Goal: Information Seeking & Learning: Learn about a topic

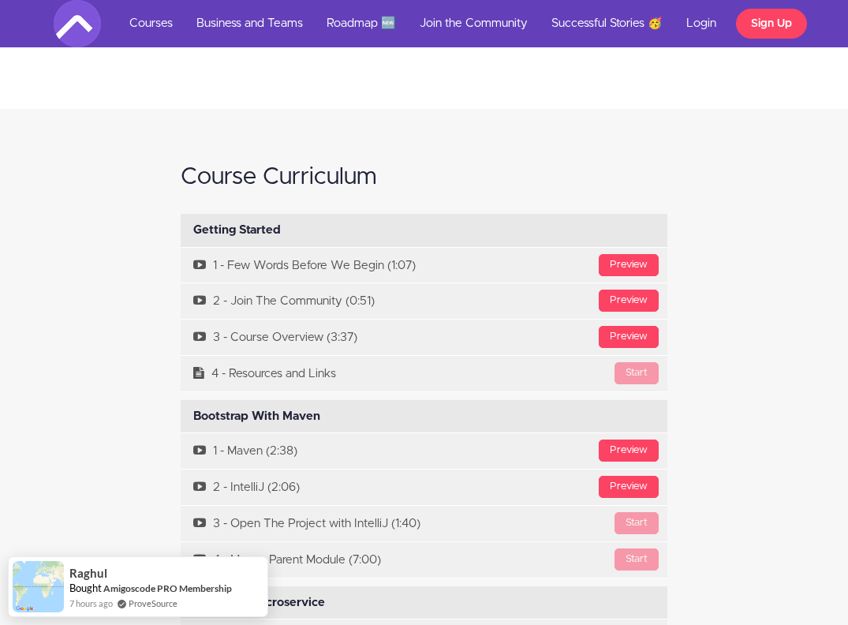
scroll to position [3962, 0]
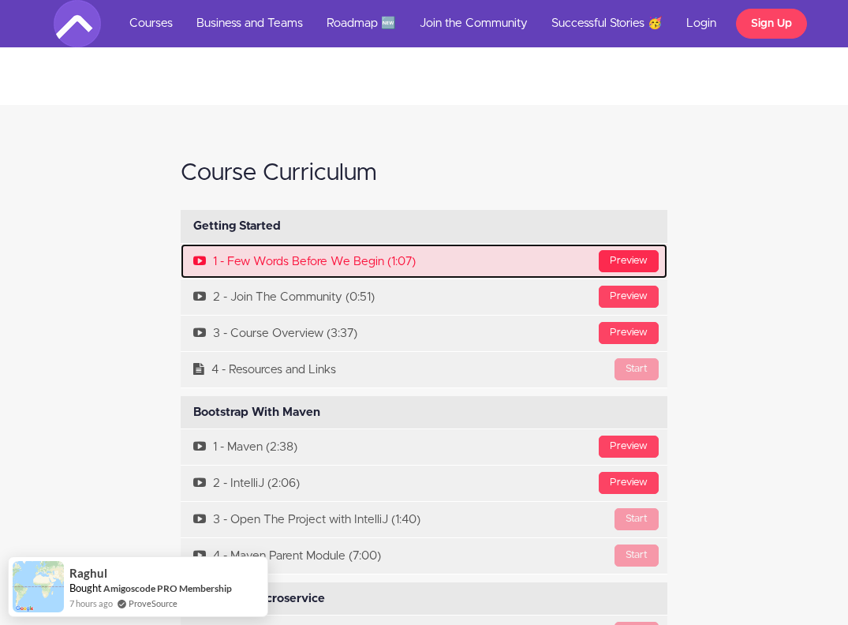
click at [644, 250] on div "Preview" at bounding box center [629, 261] width 60 height 22
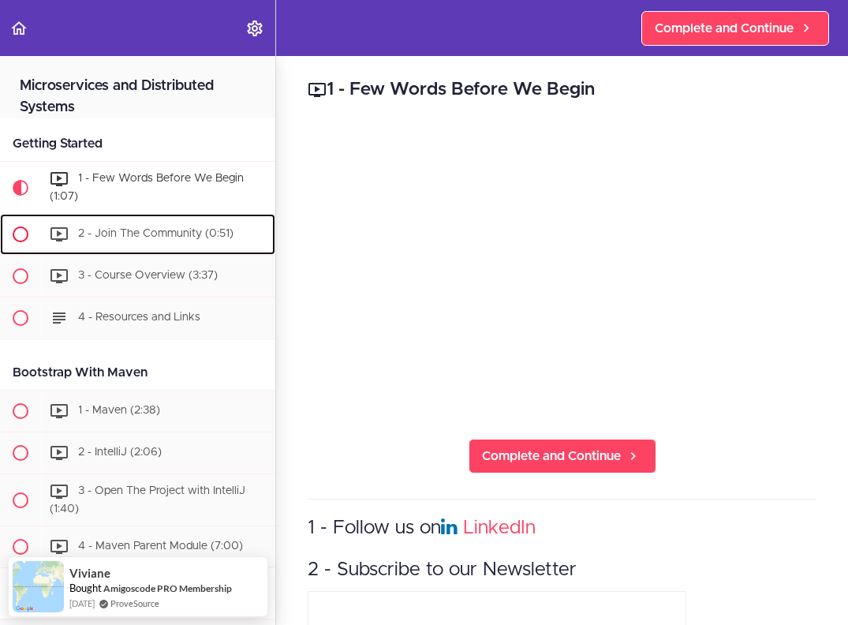
click at [163, 236] on span "2 - Join The Community (0:51)" at bounding box center [155, 233] width 155 height 11
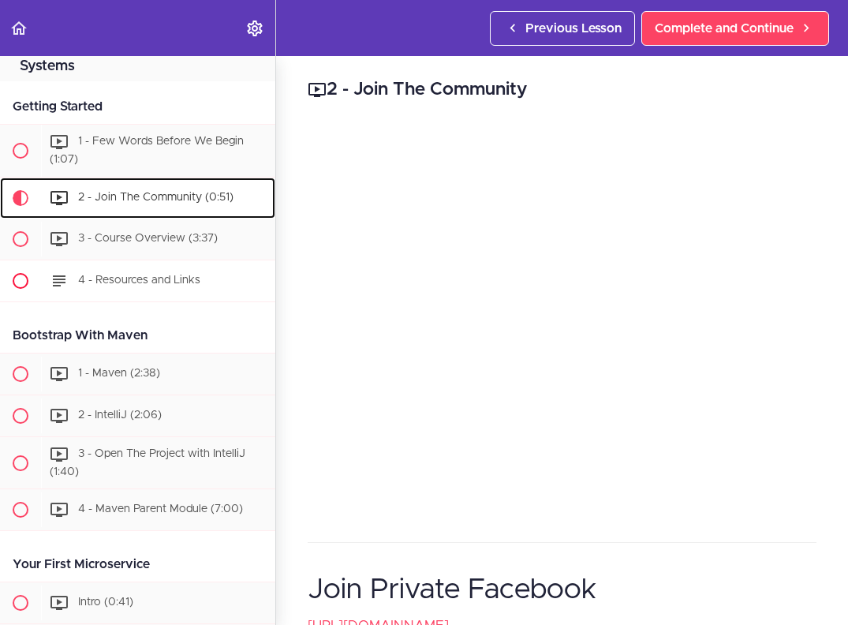
scroll to position [155, 0]
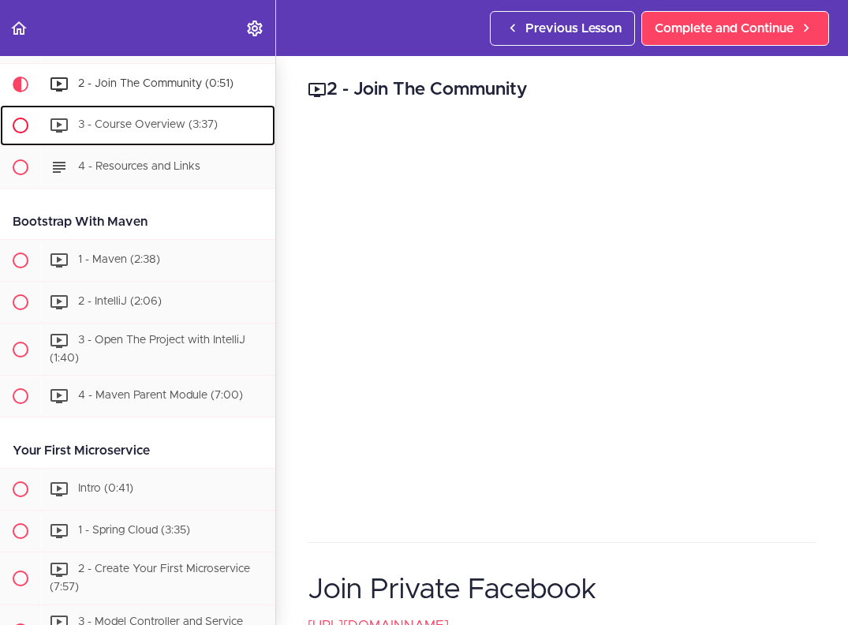
click at [156, 126] on span "3 - Course Overview (3:37)" at bounding box center [148, 124] width 140 height 11
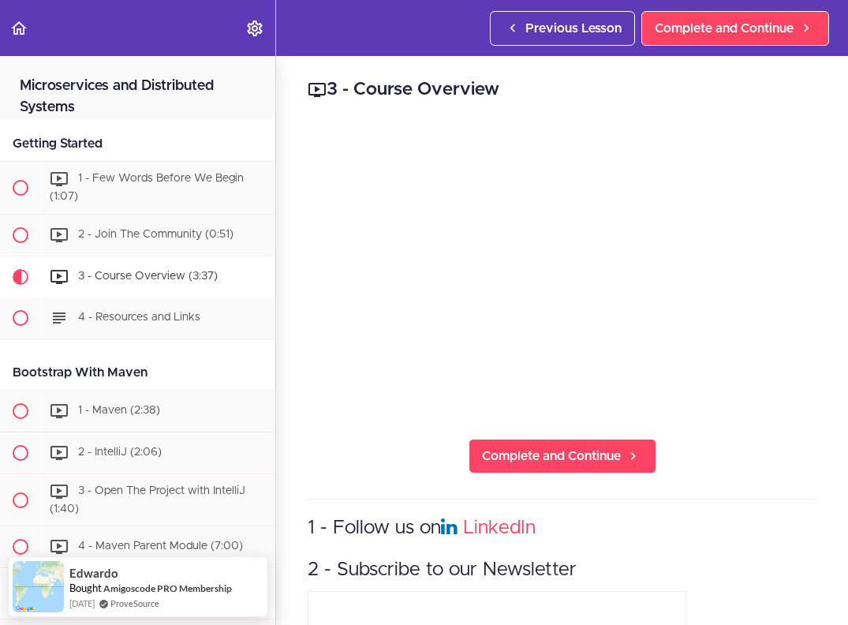
click at [297, 251] on div "3 - Course Overview Complete and Continue 1 - Follow us on LinkedIn 2 - Subscri…" at bounding box center [562, 340] width 572 height 569
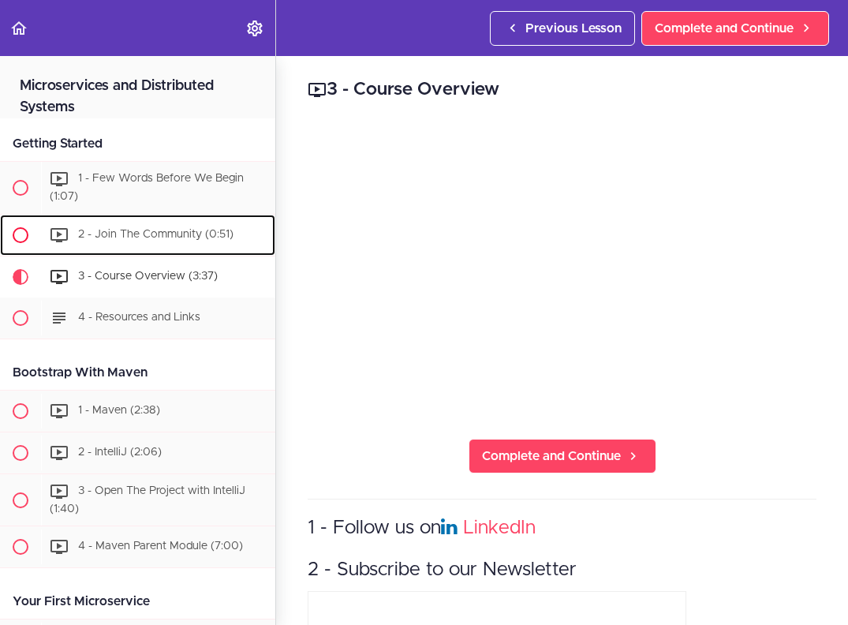
click at [166, 237] on span "2 - Join The Community (0:51)" at bounding box center [155, 234] width 155 height 11
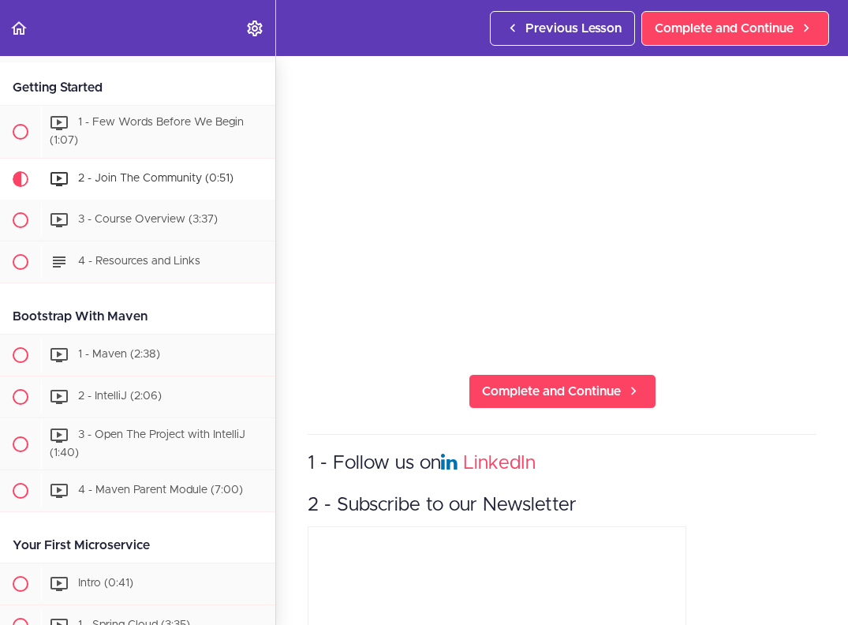
scroll to position [50, 0]
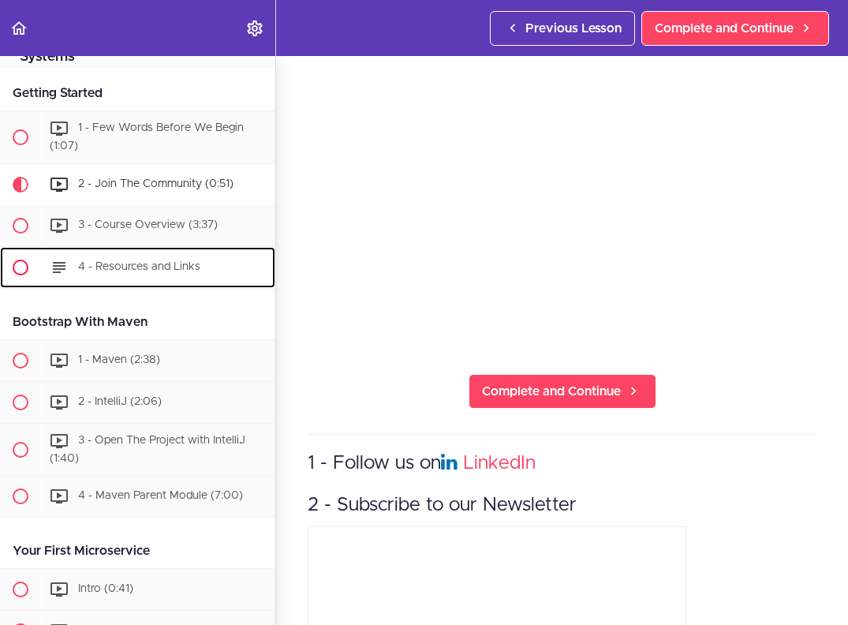
click at [155, 259] on div "4 - Resources and Links" at bounding box center [158, 267] width 234 height 35
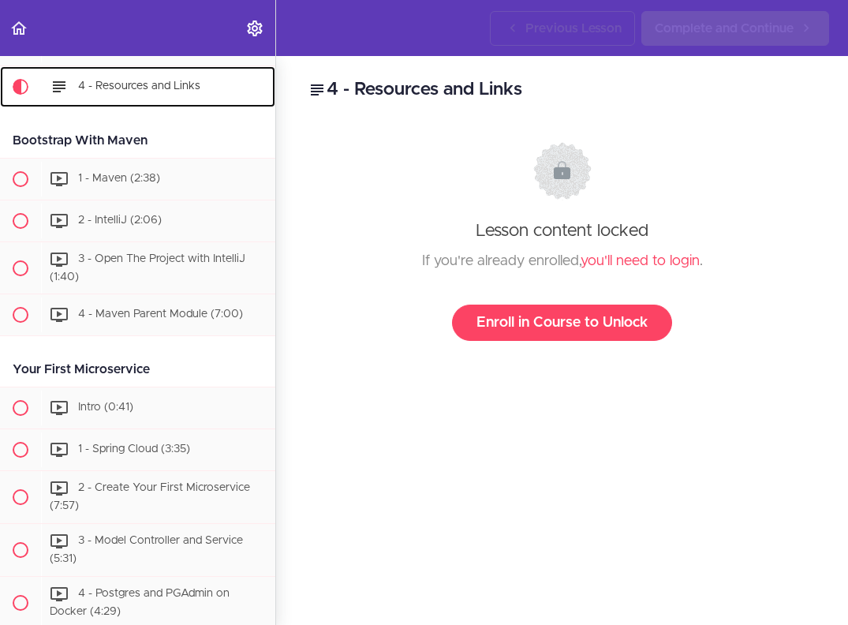
scroll to position [238, 0]
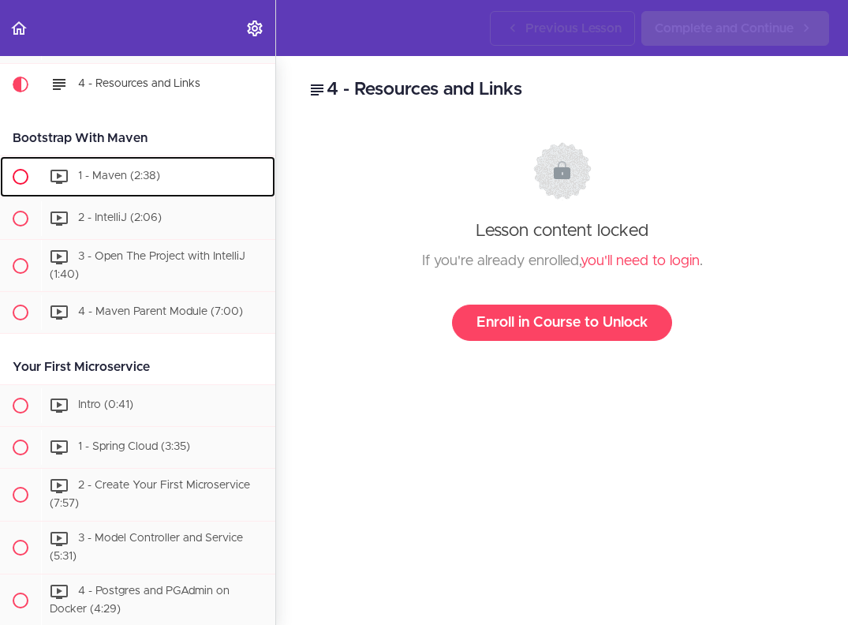
click at [104, 185] on div "1 - Maven (2:38)" at bounding box center [158, 176] width 234 height 35
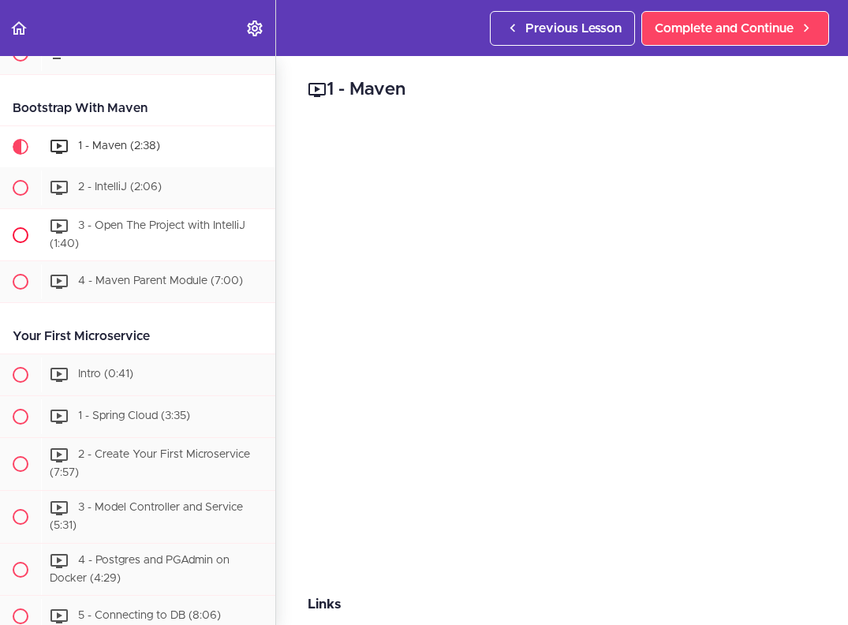
scroll to position [256, 0]
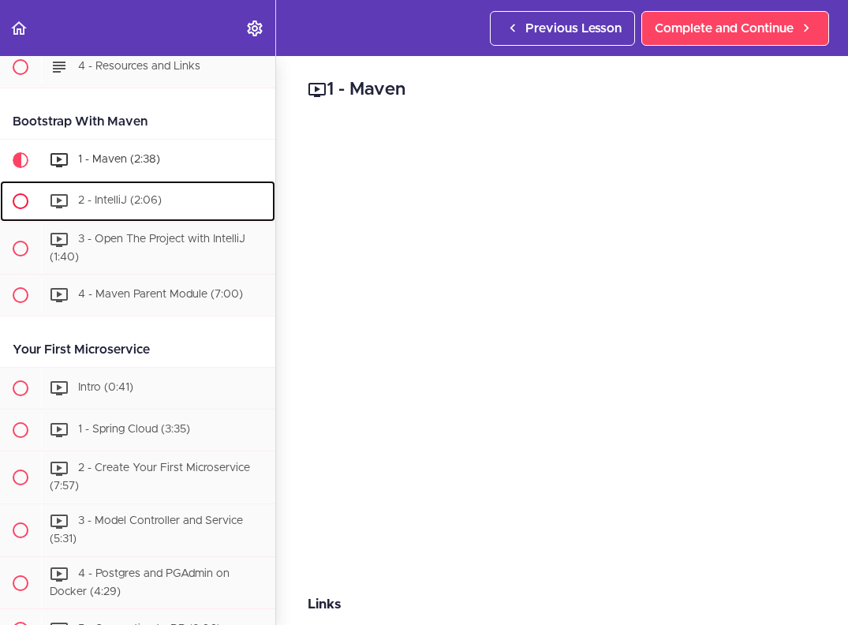
click at [130, 189] on div "2 - IntelliJ (2:06)" at bounding box center [158, 201] width 234 height 35
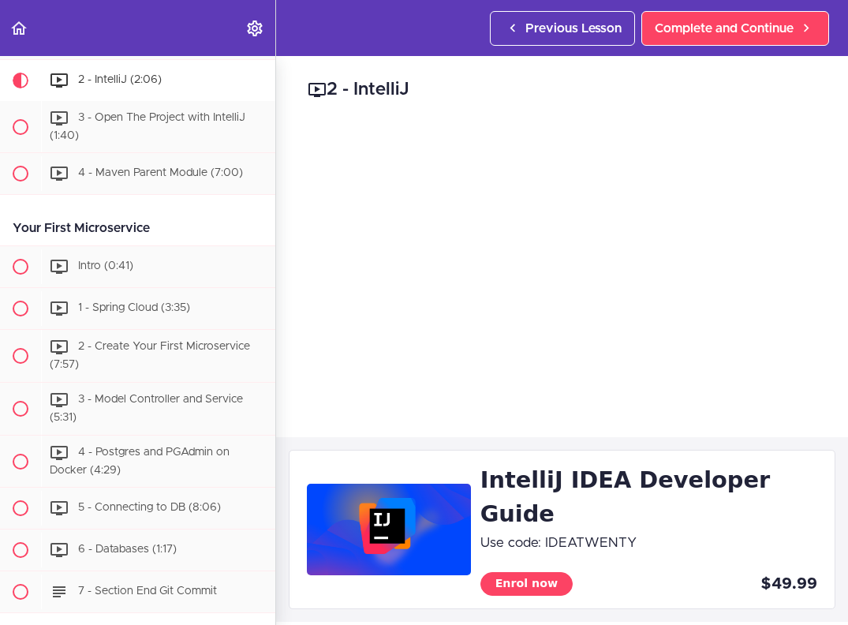
click at [541, 531] on p "Use code: IDEATWENTY" at bounding box center [648, 543] width 337 height 24
drag, startPoint x: 542, startPoint y: 506, endPoint x: 640, endPoint y: 504, distance: 97.8
click at [640, 531] on p "Use code: IDEATWENTY" at bounding box center [648, 543] width 337 height 24
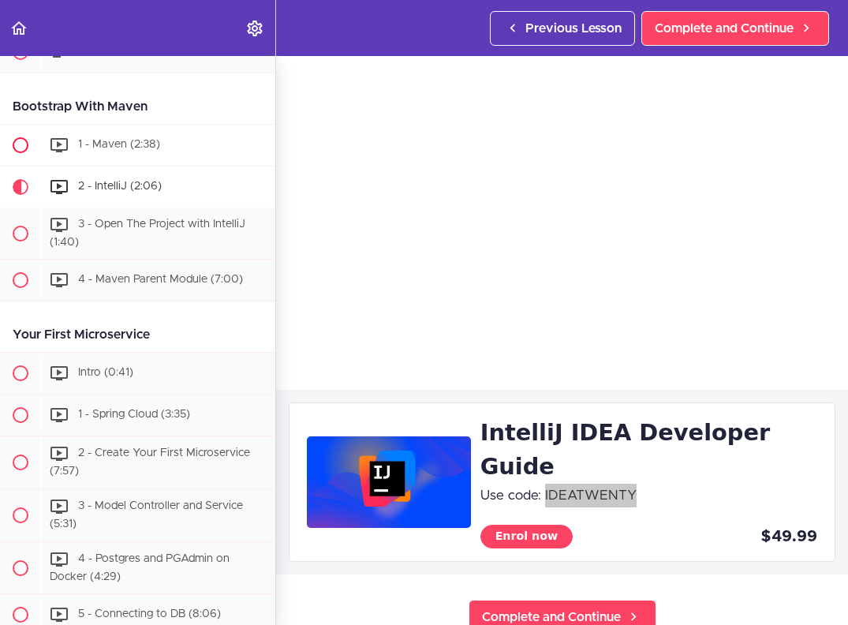
scroll to position [272, 0]
